Goal: Information Seeking & Learning: Learn about a topic

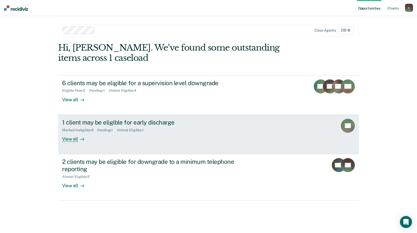
click at [74, 140] on div "View all" at bounding box center [76, 137] width 28 height 10
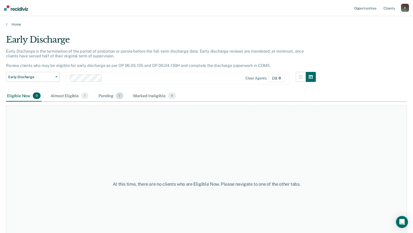
click at [112, 96] on div "Pending 1" at bounding box center [110, 95] width 27 height 11
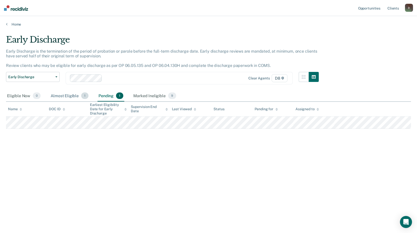
click at [59, 94] on div "Almost Eligible 1" at bounding box center [70, 95] width 40 height 11
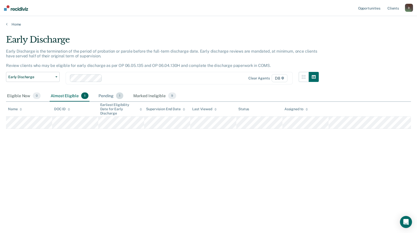
click at [110, 99] on div "Pending 1" at bounding box center [110, 95] width 27 height 11
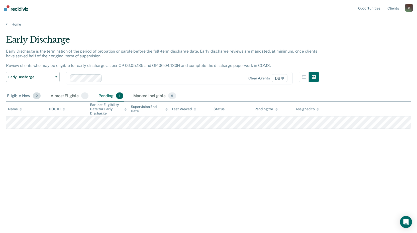
click at [29, 97] on div "Eligible Now 0" at bounding box center [24, 95] width 36 height 11
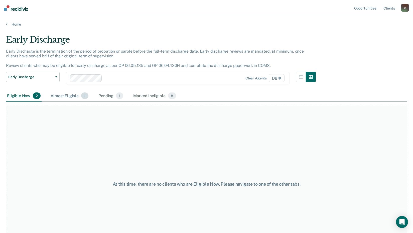
click at [60, 98] on div "Almost Eligible 1" at bounding box center [70, 95] width 40 height 11
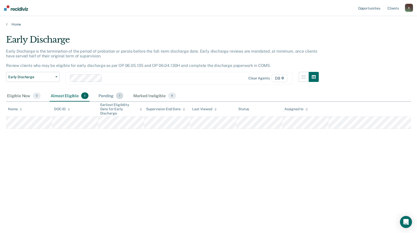
click at [116, 95] on span "1" at bounding box center [119, 95] width 7 height 7
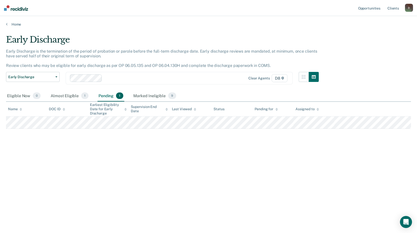
click at [176, 71] on div "Early Discharge is the termination of the period of probation or parole before …" at bounding box center [162, 60] width 312 height 23
